Goal: Task Accomplishment & Management: Manage account settings

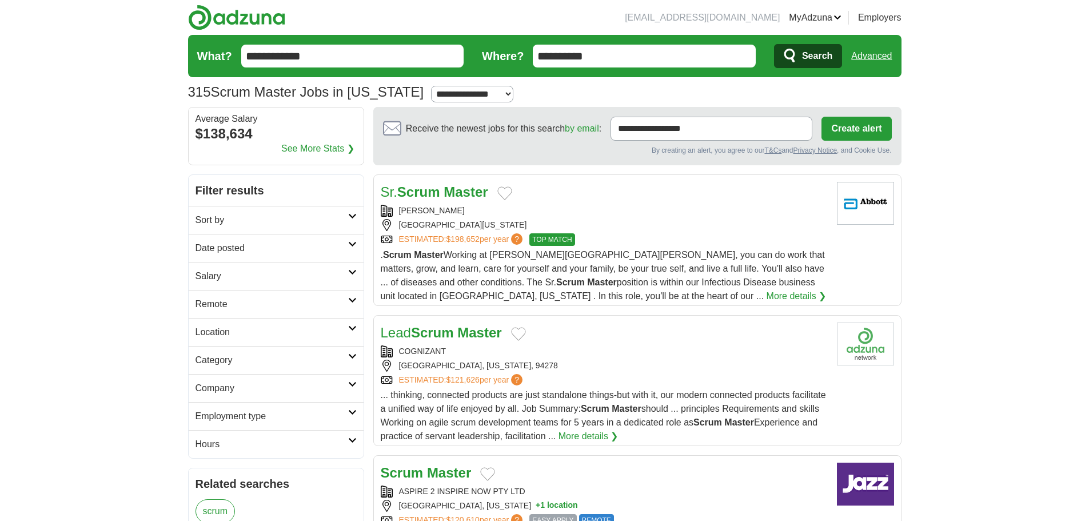
drag, startPoint x: 264, startPoint y: 193, endPoint x: 197, endPoint y: 180, distance: 68.0
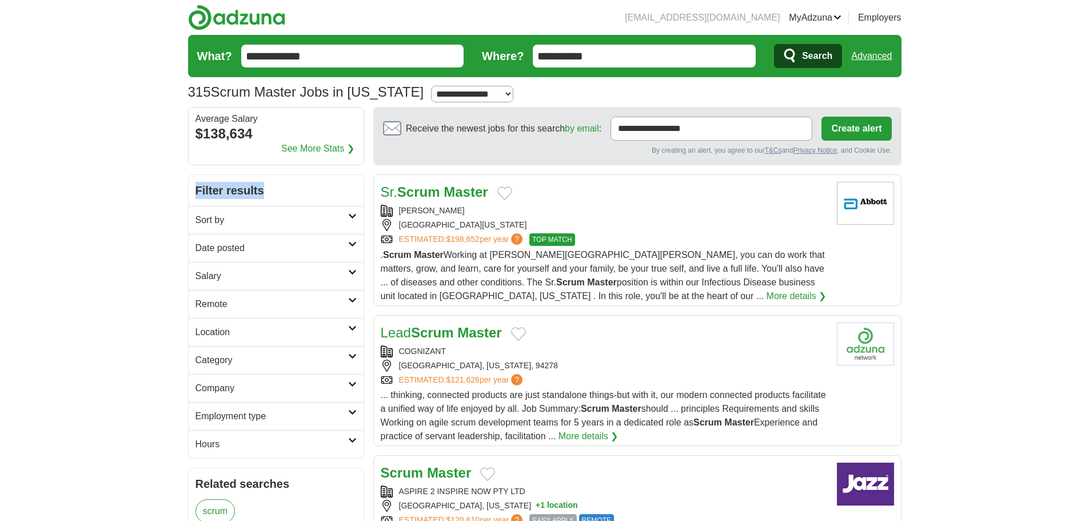
click at [197, 180] on h2 "Filter results" at bounding box center [276, 190] width 175 height 31
